Goal: Transaction & Acquisition: Purchase product/service

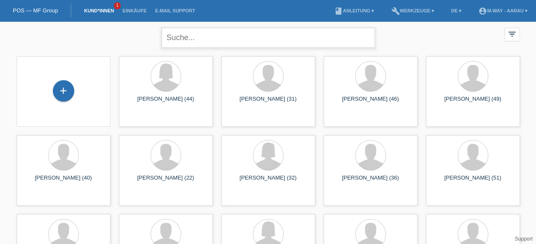
click at [210, 41] on input "text" at bounding box center [268, 38] width 213 height 20
type input "wittmer"
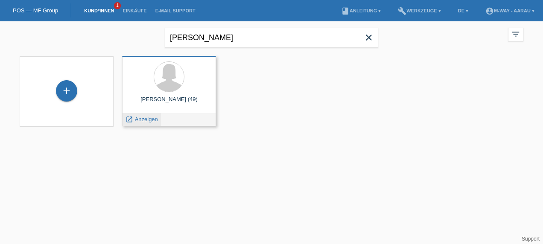
click at [139, 119] on span "Anzeigen" at bounding box center [146, 119] width 23 height 6
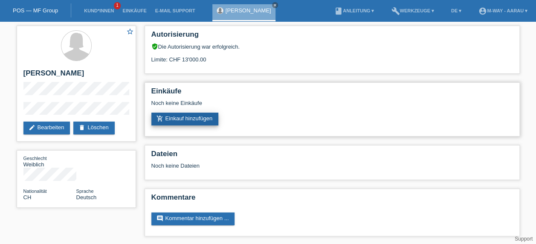
click at [177, 122] on link "add_shopping_cart Einkauf hinzufügen" at bounding box center [184, 119] width 67 height 13
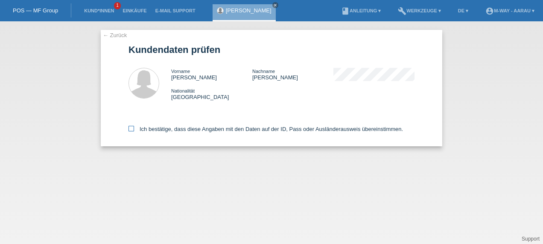
click at [157, 129] on label "Ich bestätige, dass diese Angaben mit den Daten auf der ID, Pass oder Ausländer…" at bounding box center [265, 129] width 274 height 6
click at [134, 129] on input "Ich bestätige, dass diese Angaben mit den Daten auf der ID, Pass oder Ausländer…" at bounding box center [131, 129] width 6 height 6
checkbox input "true"
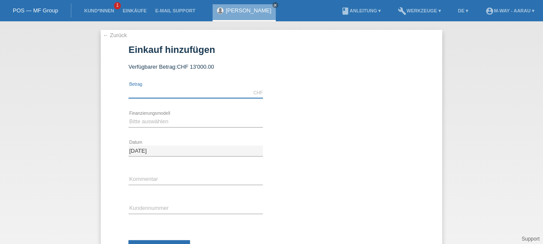
click at [155, 95] on input "text" at bounding box center [195, 92] width 134 height 11
click at [164, 122] on select "Bitte auswählen Fixe Raten Kauf auf Rechnung mit Teilzahlungsoption" at bounding box center [195, 121] width 134 height 10
click at [150, 96] on input "2278.99" at bounding box center [195, 92] width 134 height 11
type input "2279.00"
click at [151, 121] on select "Bitte auswählen Fixe Raten Kauf auf Rechnung mit Teilzahlungsoption" at bounding box center [195, 121] width 134 height 10
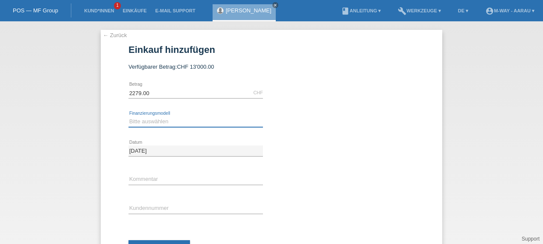
select select "77"
click at [128, 116] on select "Bitte auswählen Fixe Raten Kauf auf Rechnung mit Teilzahlungsoption" at bounding box center [195, 121] width 134 height 10
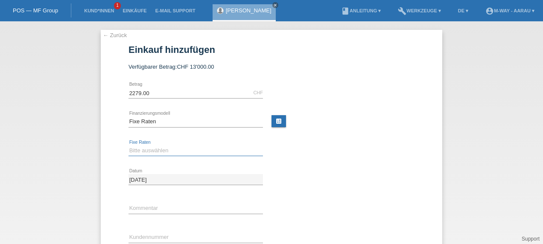
click at [152, 148] on select "Bitte auswählen 4 Raten 5 Raten 6 Raten 7 Raten 8 Raten 9 Raten 10 Raten 11 Rat…" at bounding box center [195, 150] width 134 height 10
select select "202"
click at [128, 145] on select "Bitte auswählen 4 Raten 5 Raten 6 Raten 7 Raten 8 Raten 9 Raten 10 Raten 11 Rat…" at bounding box center [195, 150] width 134 height 10
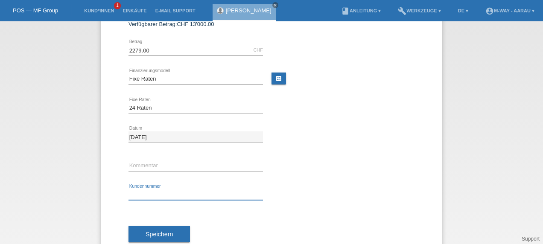
click at [157, 190] on input "text" at bounding box center [195, 194] width 134 height 11
type input "K140865"
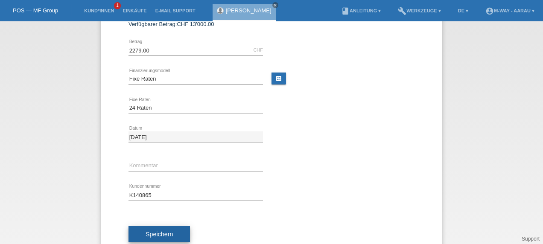
click at [147, 229] on button "Speichern" at bounding box center [158, 234] width 61 height 16
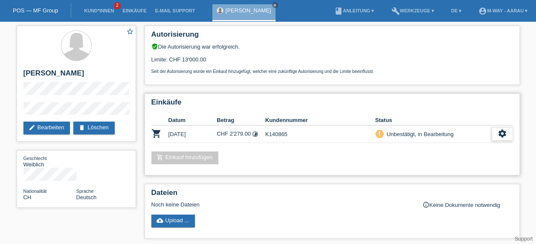
click at [494, 130] on div "settings" at bounding box center [502, 134] width 21 height 14
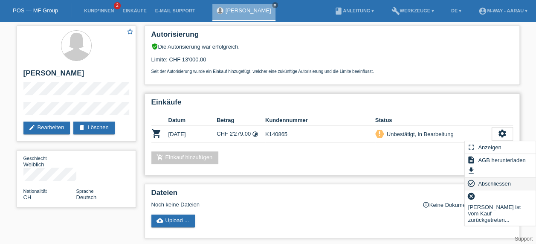
click at [481, 188] on span "Abschliessen" at bounding box center [494, 183] width 35 height 10
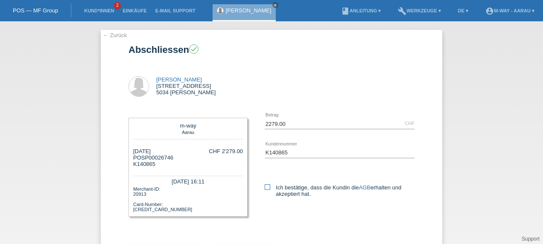
click at [271, 187] on label "Ich bestätige, dass die Kundin die AGB erhalten und akzeptiert hat." at bounding box center [339, 190] width 150 height 13
click at [270, 187] on input "Ich bestätige, dass die Kundin die AGB erhalten und akzeptiert hat." at bounding box center [267, 187] width 6 height 6
checkbox input "true"
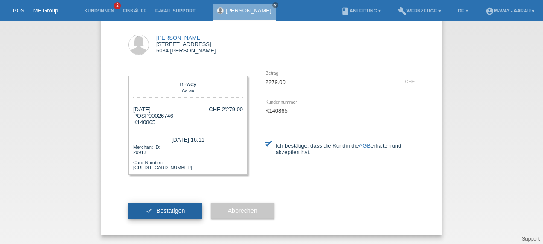
click at [195, 206] on button "check Bestätigen" at bounding box center [165, 211] width 74 height 16
